Goal: Task Accomplishment & Management: Complete application form

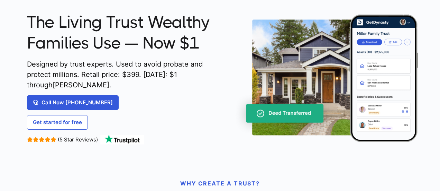
scroll to position [104, 0]
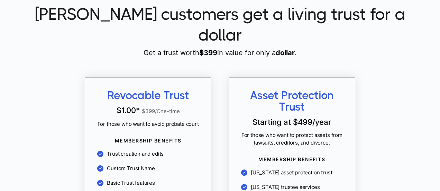
scroll to position [657, 0]
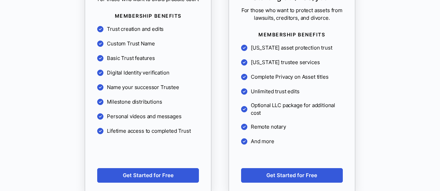
scroll to position [795, 0]
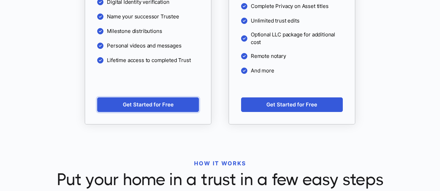
click at [167, 97] on link "Get Started for Free" at bounding box center [148, 104] width 102 height 15
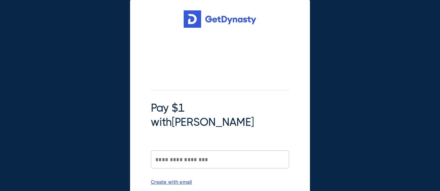
scroll to position [35, 0]
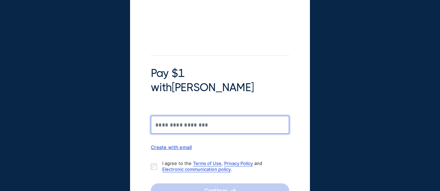
click at [201, 115] on input "Pay $1 with Braiden Shaw" at bounding box center [220, 124] width 138 height 18
type input "**********"
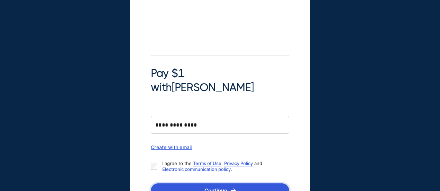
click at [186, 183] on button "Continue" at bounding box center [220, 190] width 138 height 15
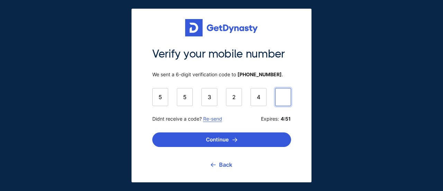
type input "******"
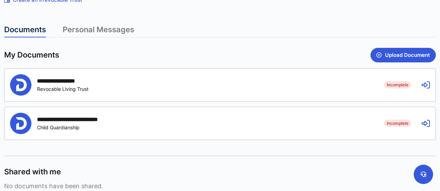
scroll to position [138, 0]
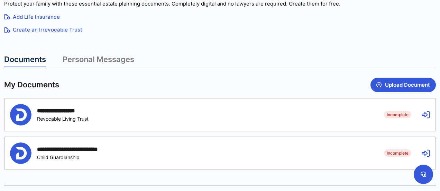
click at [425, 117] on icon at bounding box center [425, 114] width 8 height 8
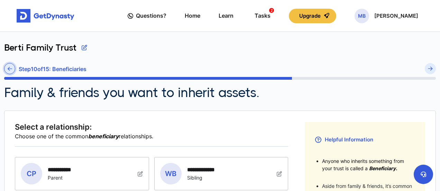
click at [10, 66] on icon at bounding box center [10, 68] width 4 height 5
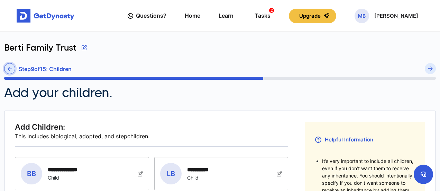
click at [11, 70] on icon at bounding box center [10, 68] width 4 height 5
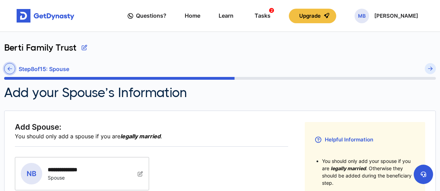
click at [10, 67] on icon at bounding box center [10, 68] width 4 height 5
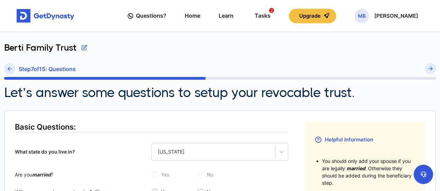
click at [11, 68] on icon at bounding box center [10, 68] width 4 height 5
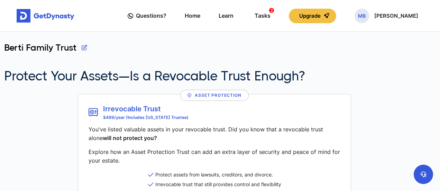
scroll to position [104, 0]
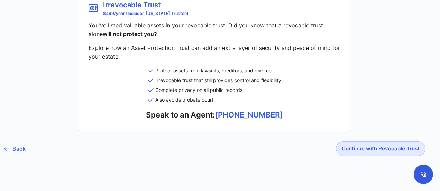
click at [17, 148] on link "Back" at bounding box center [14, 148] width 21 height 17
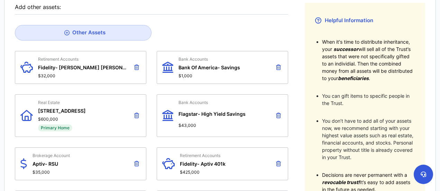
scroll to position [15, 0]
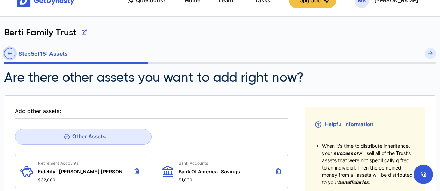
click at [10, 52] on icon at bounding box center [10, 53] width 4 height 5
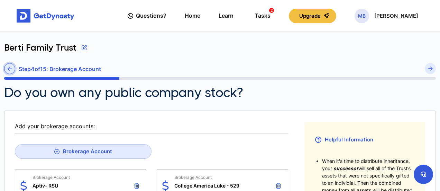
click at [12, 70] on icon at bounding box center [10, 68] width 4 height 5
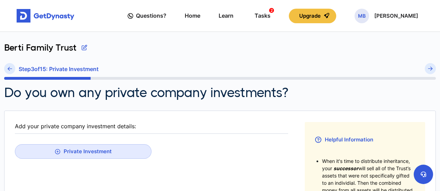
click at [12, 70] on icon at bounding box center [10, 68] width 4 height 5
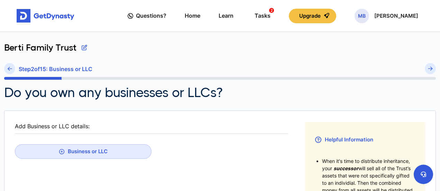
click at [12, 70] on icon at bounding box center [10, 68] width 4 height 5
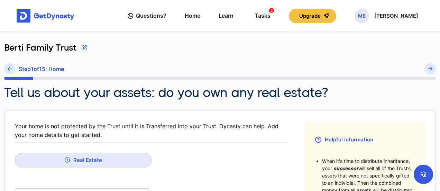
scroll to position [207, 0]
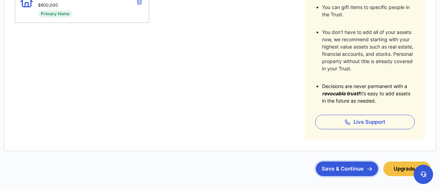
click at [346, 167] on button "Save & Continue" at bounding box center [347, 168] width 62 height 15
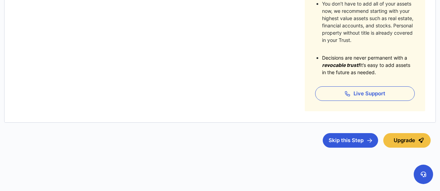
scroll to position [236, 0]
click at [343, 137] on button "Skip this Step" at bounding box center [350, 139] width 55 height 15
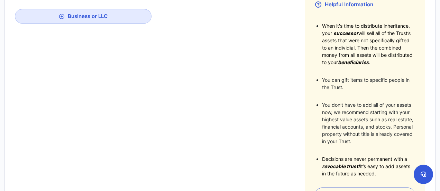
scroll to position [63, 0]
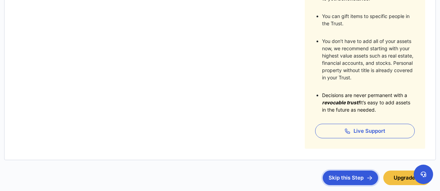
scroll to position [236, 0]
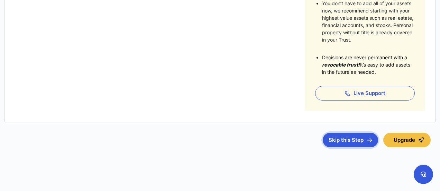
click at [346, 139] on button "Skip this Step" at bounding box center [350, 139] width 55 height 15
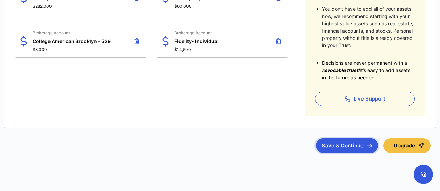
scroll to position [236, 0]
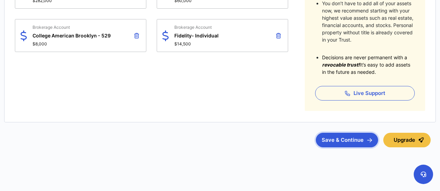
click at [352, 141] on button "Save & Continue" at bounding box center [347, 139] width 62 height 15
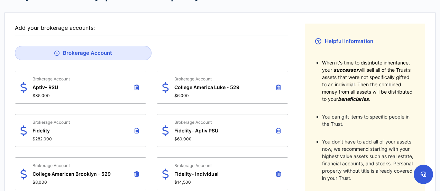
scroll to position [29, 0]
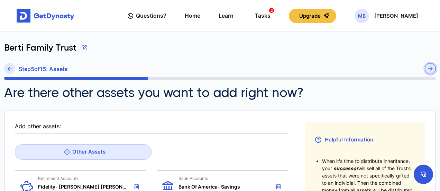
click at [431, 71] on button "submit" at bounding box center [430, 68] width 11 height 11
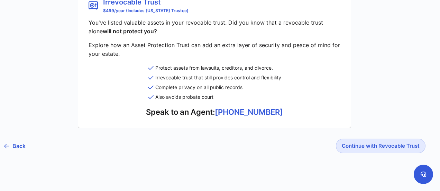
scroll to position [112, 0]
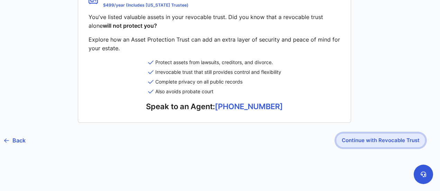
click at [387, 137] on button "Continue with Revocable Trust" at bounding box center [381, 140] width 90 height 15
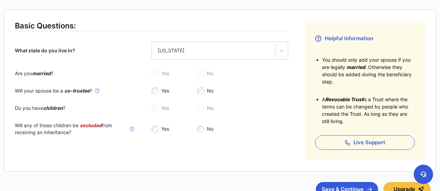
scroll to position [104, 0]
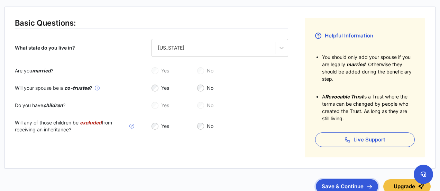
click at [361, 185] on button "Save & Continue" at bounding box center [347, 186] width 62 height 15
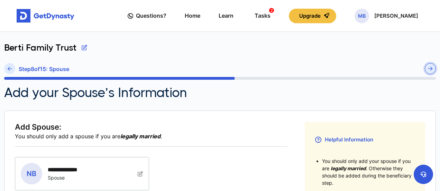
click at [433, 69] on button "submit" at bounding box center [430, 68] width 11 height 11
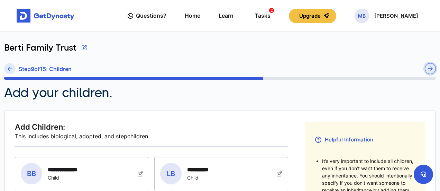
click at [433, 69] on button "submit" at bounding box center [430, 68] width 11 height 11
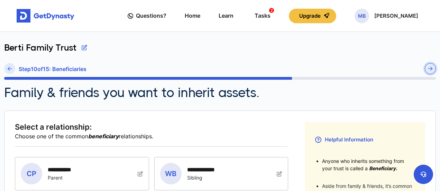
click at [433, 69] on button "submit" at bounding box center [430, 68] width 11 height 11
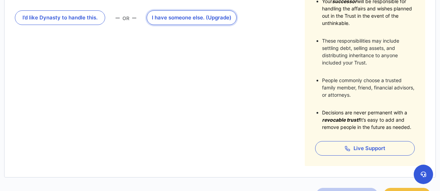
scroll to position [104, 0]
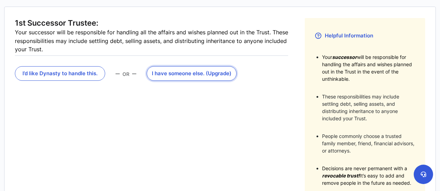
click at [189, 71] on button "I have someone else . (Upgrade)" at bounding box center [192, 73] width 90 height 15
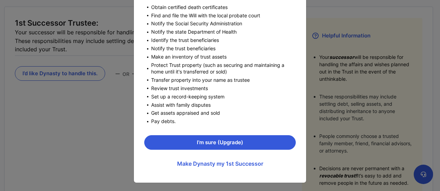
scroll to position [124, 0]
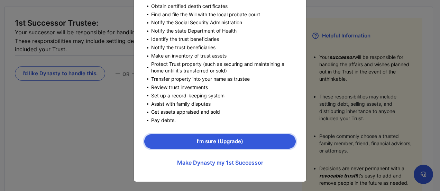
click at [221, 141] on button "I’m sure (Upgrade)" at bounding box center [219, 141] width 151 height 15
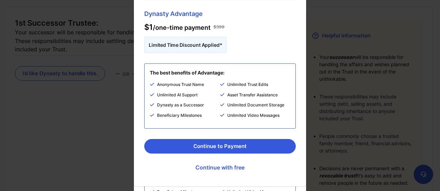
scroll to position [82, 0]
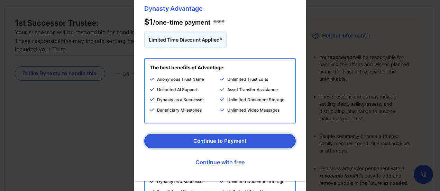
click at [237, 138] on button "Continue to Payment" at bounding box center [219, 140] width 151 height 15
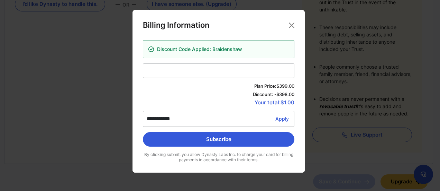
scroll to position [0, 0]
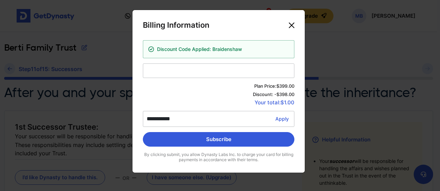
click at [293, 24] on button "Close" at bounding box center [291, 25] width 11 height 11
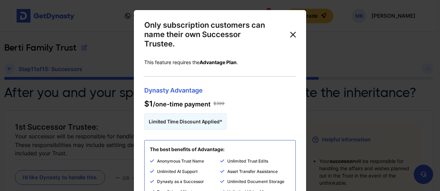
click at [291, 33] on button "Close" at bounding box center [292, 34] width 11 height 11
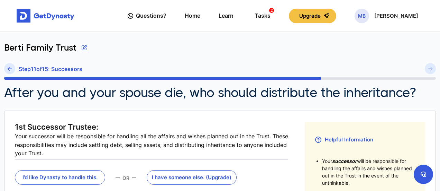
click at [270, 16] on div "Tasks 2" at bounding box center [262, 15] width 16 height 13
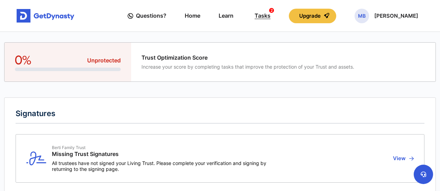
click at [270, 13] on div "Tasks 2" at bounding box center [262, 15] width 16 height 13
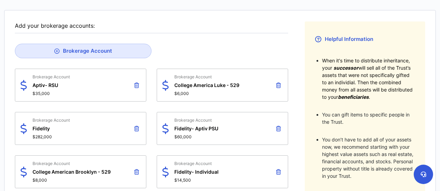
scroll to position [104, 0]
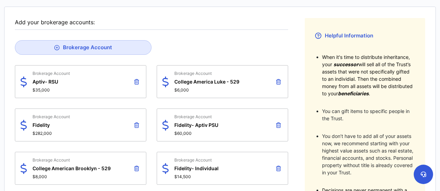
click at [137, 80] on icon at bounding box center [136, 82] width 5 height 6
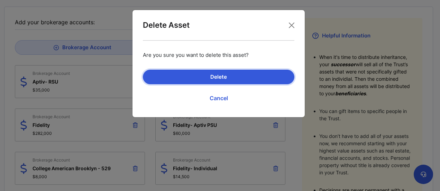
click at [191, 77] on button "Delete" at bounding box center [218, 76] width 151 height 15
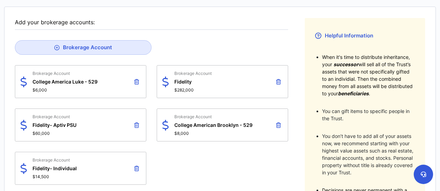
click at [138, 80] on icon at bounding box center [136, 82] width 5 height 6
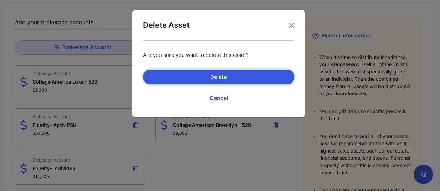
click at [174, 71] on button "Delete" at bounding box center [218, 76] width 151 height 15
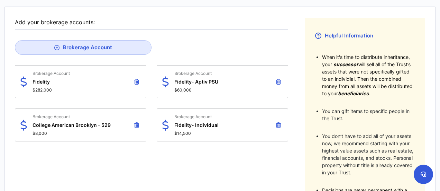
click at [136, 79] on icon at bounding box center [136, 82] width 5 height 6
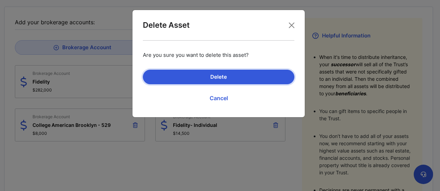
click at [171, 73] on button "Delete" at bounding box center [218, 76] width 151 height 15
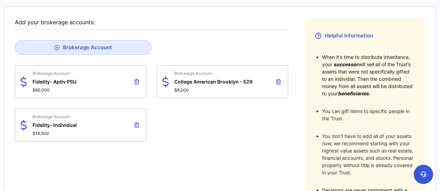
click at [136, 81] on icon at bounding box center [136, 82] width 5 height 6
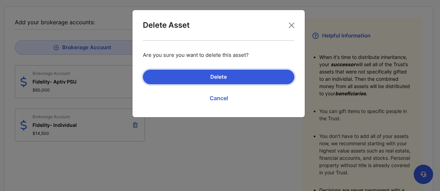
click at [164, 76] on button "Delete" at bounding box center [218, 76] width 151 height 15
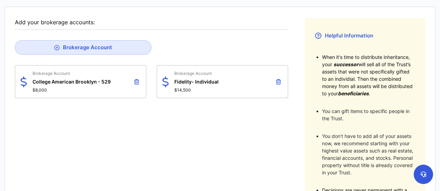
click at [137, 80] on icon at bounding box center [136, 82] width 5 height 6
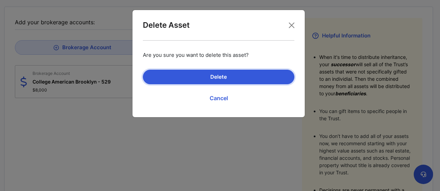
click at [160, 74] on button "Delete" at bounding box center [218, 76] width 151 height 15
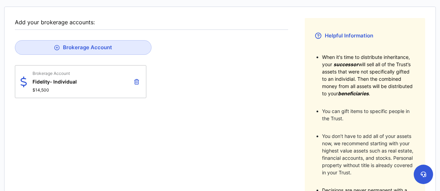
click at [137, 79] on icon at bounding box center [136, 82] width 5 height 6
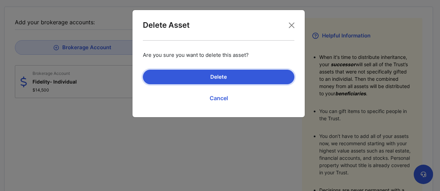
click at [162, 73] on button "Delete" at bounding box center [218, 76] width 151 height 15
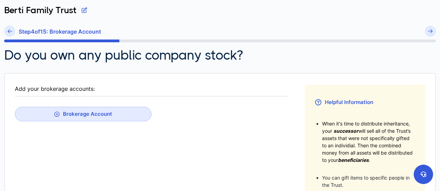
scroll to position [35, 0]
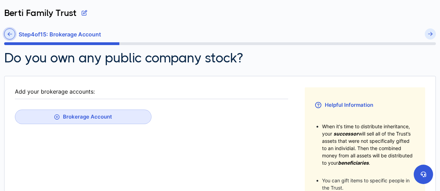
click at [10, 35] on icon at bounding box center [10, 33] width 4 height 5
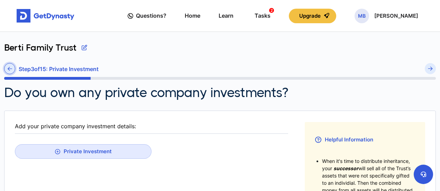
click at [10, 67] on icon at bounding box center [10, 68] width 4 height 5
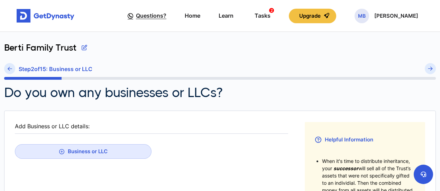
click at [151, 13] on span "Questions?" at bounding box center [151, 15] width 30 height 13
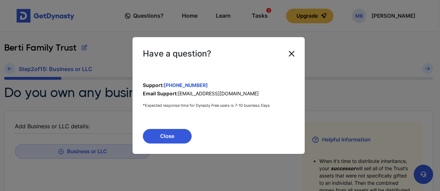
click at [293, 52] on button "Close" at bounding box center [291, 53] width 11 height 11
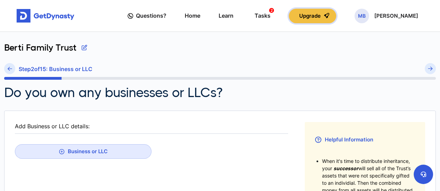
click at [325, 11] on button "Upgrade" at bounding box center [312, 16] width 47 height 15
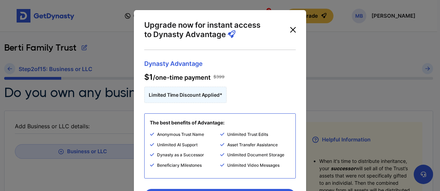
click at [289, 28] on button "Close" at bounding box center [292, 29] width 11 height 11
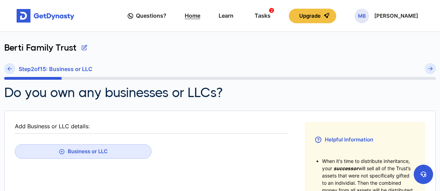
click at [200, 18] on link "Home" at bounding box center [193, 16] width 16 height 20
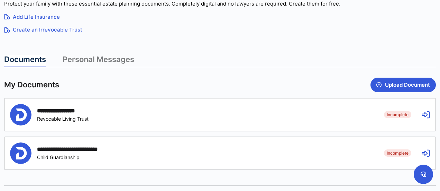
scroll to position [173, 0]
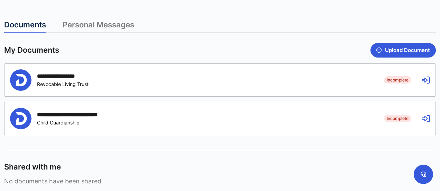
click at [427, 78] on icon at bounding box center [425, 80] width 8 height 8
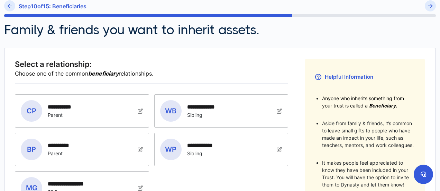
scroll to position [69, 0]
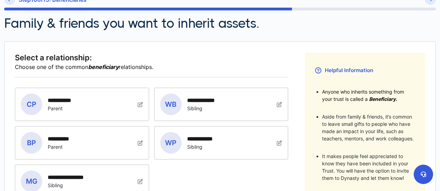
click at [143, 104] on img at bounding box center [141, 104] width 6 height 6
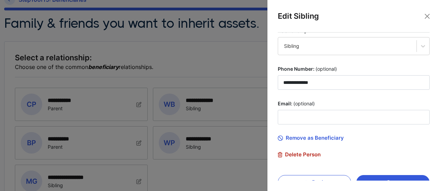
scroll to position [98, 0]
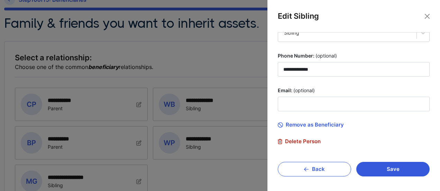
click at [309, 138] on span "Delete Person" at bounding box center [299, 141] width 43 height 6
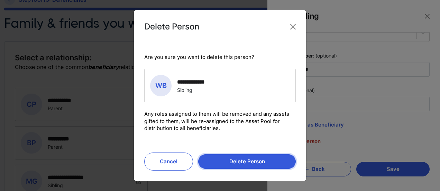
click at [248, 157] on button "Delete Person" at bounding box center [247, 161] width 98 height 15
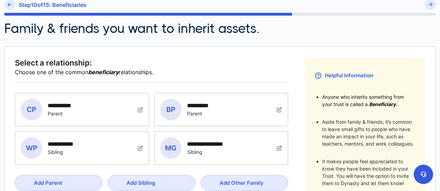
scroll to position [173, 0]
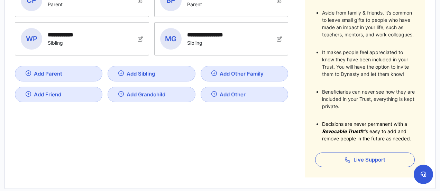
click at [139, 3] on img at bounding box center [141, 1] width 6 height 6
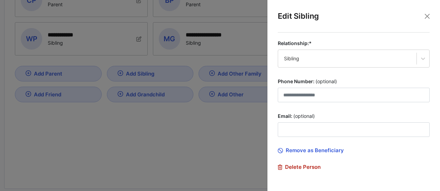
scroll to position [98, 0]
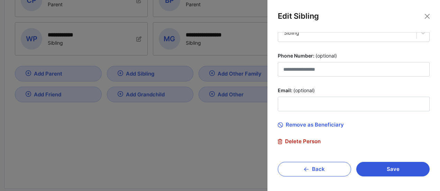
click at [305, 141] on span "Delete Person" at bounding box center [299, 141] width 43 height 6
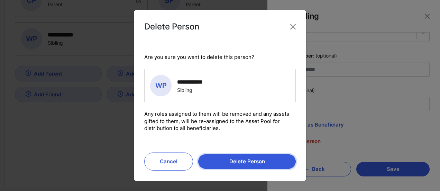
click at [266, 158] on button "Delete Person" at bounding box center [247, 161] width 98 height 15
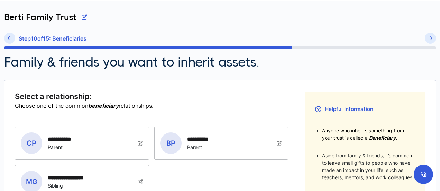
scroll to position [104, 0]
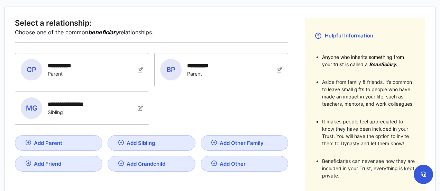
click at [138, 72] on img at bounding box center [141, 70] width 6 height 6
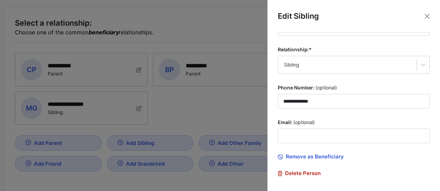
scroll to position [98, 0]
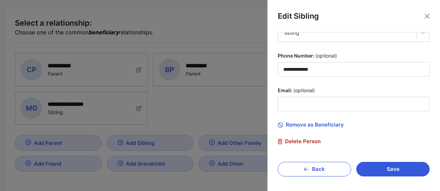
click at [303, 138] on span "Delete Person" at bounding box center [299, 141] width 43 height 6
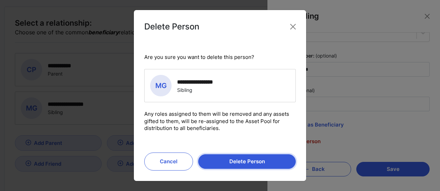
click at [264, 157] on button "Delete Person" at bounding box center [247, 161] width 98 height 15
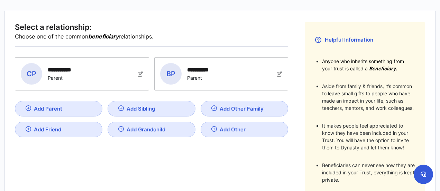
scroll to position [104, 0]
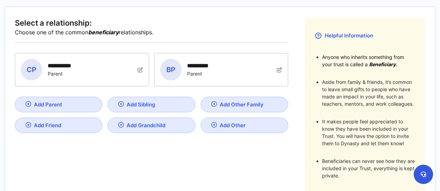
click at [143, 67] on img at bounding box center [141, 70] width 6 height 6
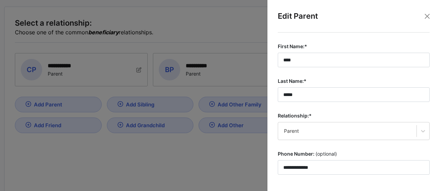
scroll to position [98, 0]
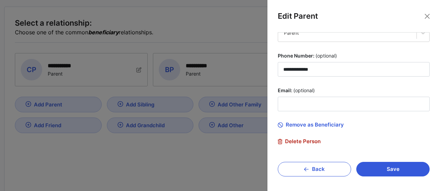
click at [303, 140] on span "Delete Person" at bounding box center [299, 141] width 43 height 6
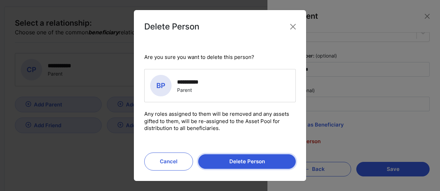
click at [268, 161] on button "Delete Person" at bounding box center [247, 161] width 98 height 15
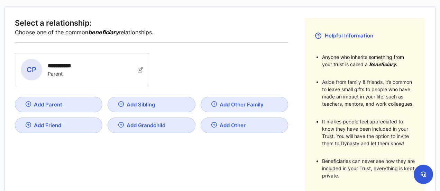
scroll to position [0, 0]
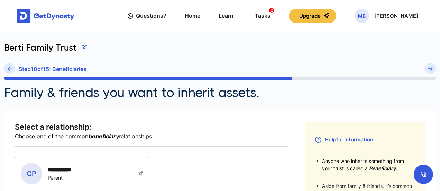
click at [139, 170] on img at bounding box center [141, 173] width 6 height 6
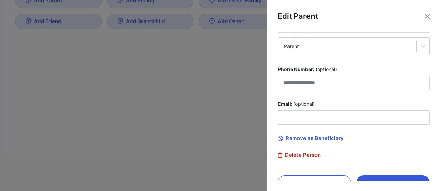
scroll to position [98, 0]
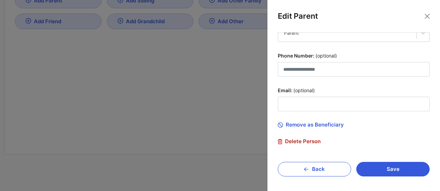
click at [291, 139] on span "Delete Person" at bounding box center [299, 141] width 43 height 6
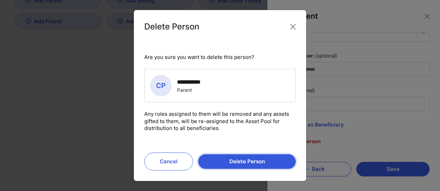
click at [265, 161] on button "Delete Person" at bounding box center [247, 161] width 98 height 15
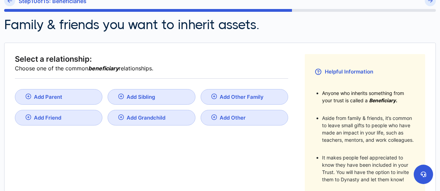
scroll to position [0, 0]
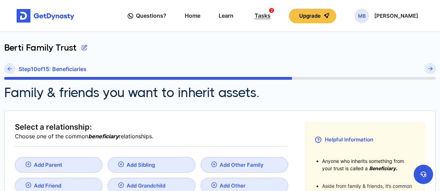
click at [270, 17] on div "Tasks 2" at bounding box center [262, 15] width 16 height 13
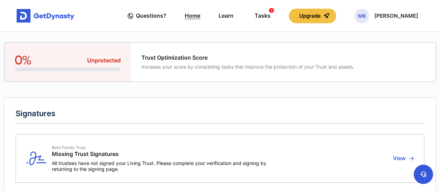
click at [200, 17] on link "Home" at bounding box center [193, 16] width 16 height 20
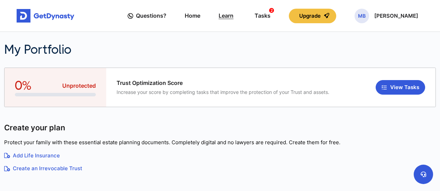
click at [233, 14] on link "Learn" at bounding box center [226, 16] width 15 height 20
